Goal: Navigation & Orientation: Find specific page/section

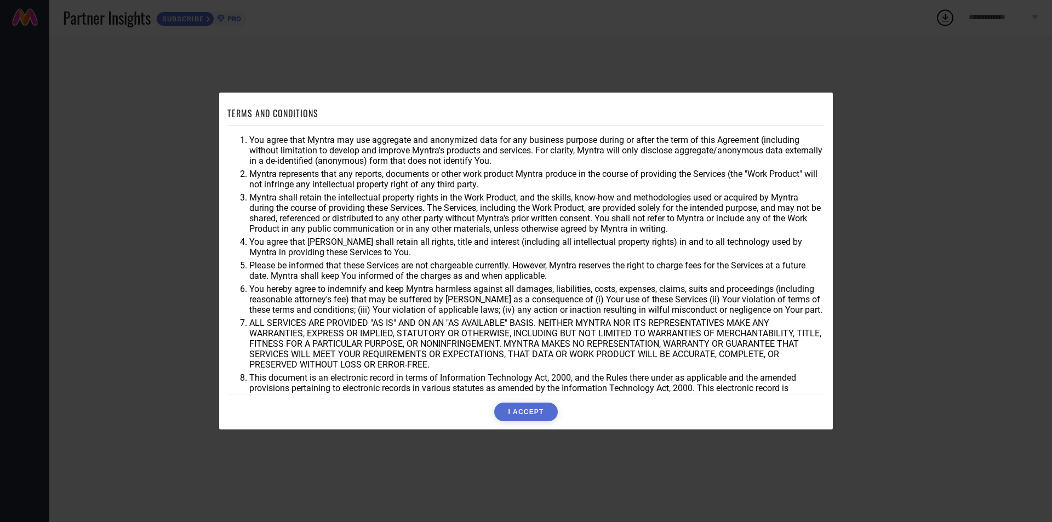
click at [528, 410] on button "I ACCEPT" at bounding box center [525, 412] width 63 height 19
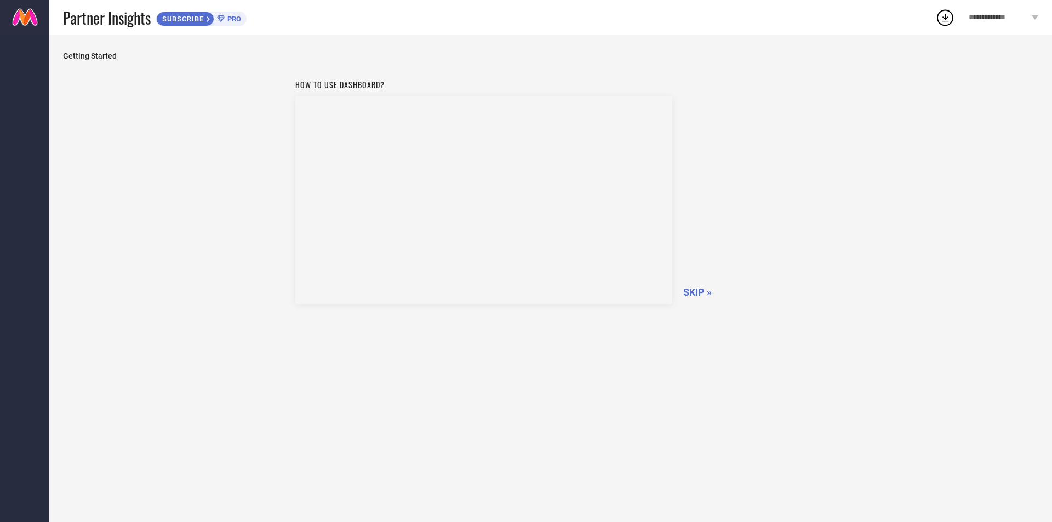
click at [26, 19] on link at bounding box center [24, 17] width 49 height 35
